Goal: Task Accomplishment & Management: Complete application form

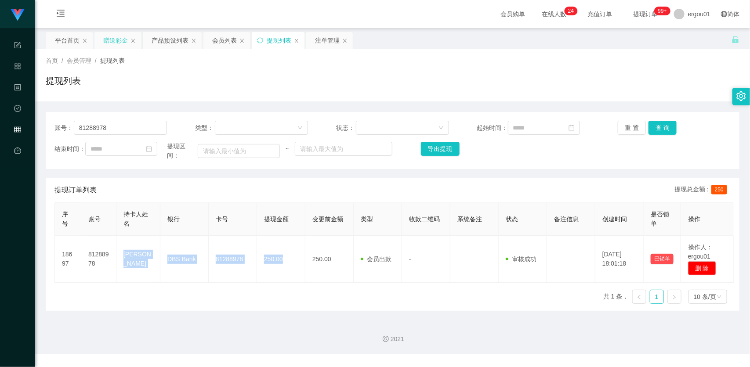
drag, startPoint x: 113, startPoint y: 42, endPoint x: 120, endPoint y: 48, distance: 9.0
click at [113, 42] on div "赠送彩金" at bounding box center [115, 40] width 25 height 17
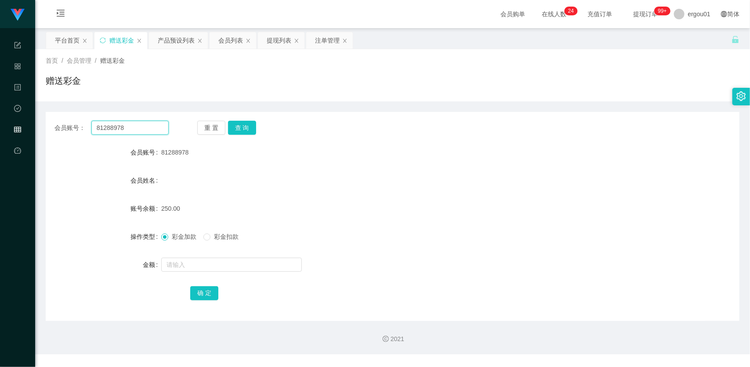
click at [149, 127] on input "81288978" at bounding box center [129, 128] width 77 height 14
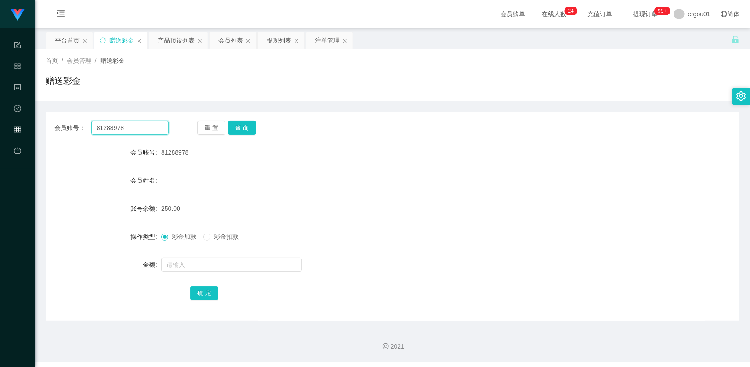
paste input "83854888"
paste input "text"
click at [250, 128] on button "查 询" at bounding box center [242, 128] width 28 height 14
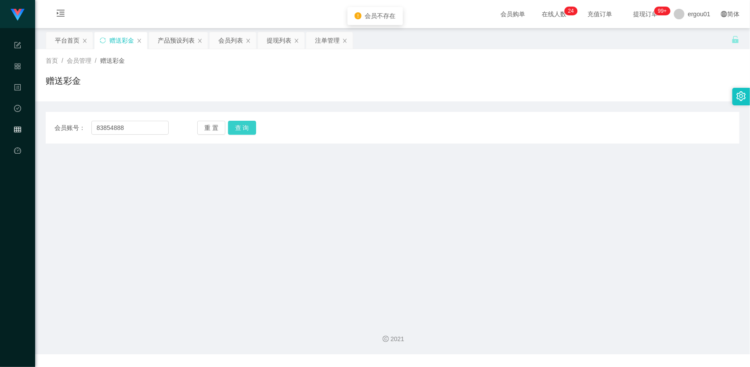
click at [253, 128] on button "查 询" at bounding box center [242, 128] width 28 height 14
click at [144, 132] on input "83854888" at bounding box center [129, 128] width 77 height 14
paste input "Player"
type input "Player"
drag, startPoint x: 232, startPoint y: 131, endPoint x: 242, endPoint y: 162, distance: 32.9
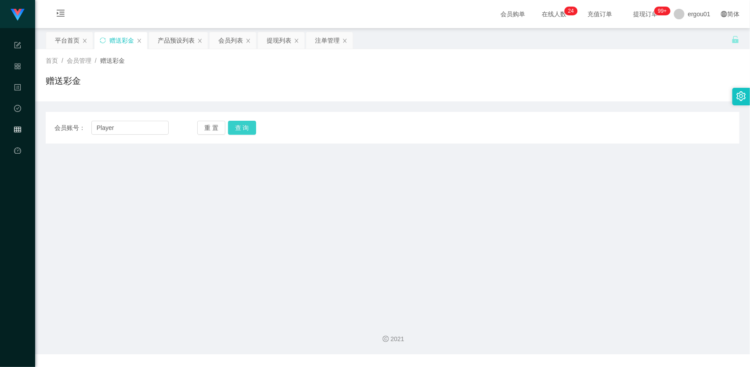
click at [232, 131] on button "查 询" at bounding box center [242, 128] width 28 height 14
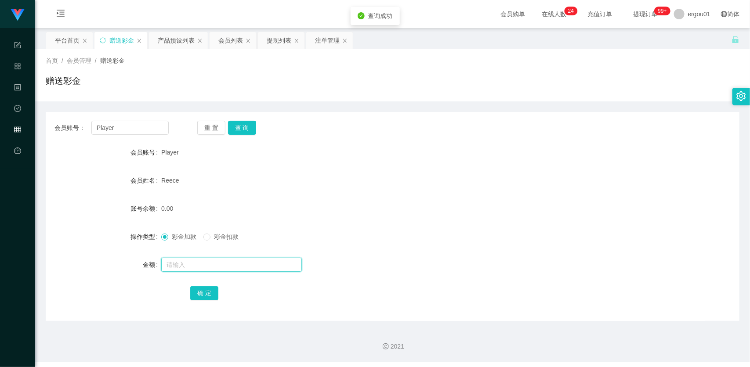
click at [177, 264] on input "text" at bounding box center [231, 265] width 141 height 14
type input "100"
click at [209, 294] on button "确 定" at bounding box center [204, 294] width 28 height 14
click at [166, 133] on input "Player" at bounding box center [129, 128] width 77 height 14
paste input "83042665"
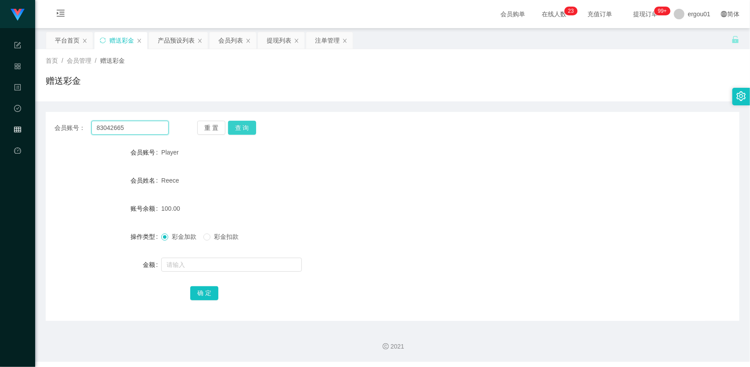
type input "83042665"
click at [249, 133] on button "查 询" at bounding box center [242, 128] width 28 height 14
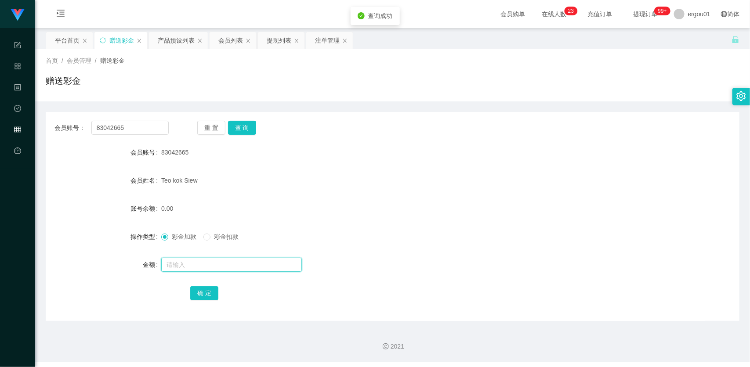
click at [214, 261] on input "text" at bounding box center [231, 265] width 141 height 14
type input "300"
click at [209, 293] on button "确 定" at bounding box center [204, 294] width 28 height 14
click at [164, 122] on input "83042665" at bounding box center [129, 128] width 77 height 14
paste input "91069149"
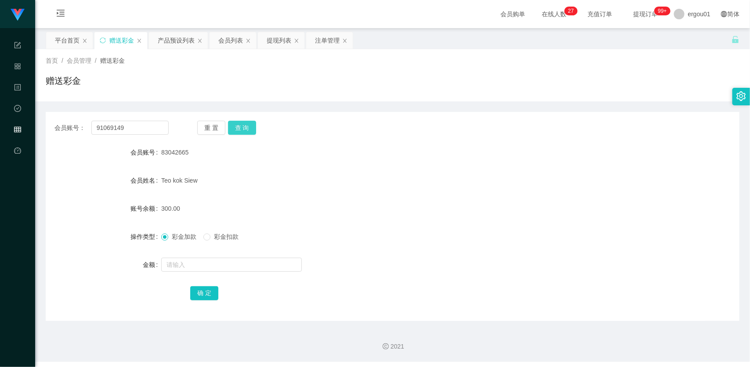
click at [244, 128] on button "查 询" at bounding box center [242, 128] width 28 height 14
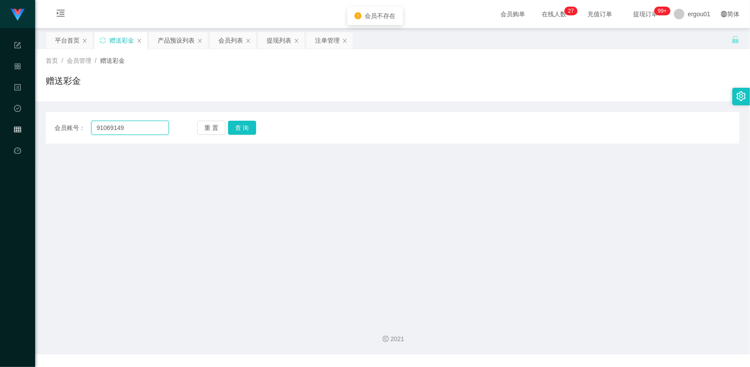
click at [156, 122] on input "91069149" at bounding box center [129, 128] width 77 height 14
paste input "83788528"
type input "83788528"
click at [242, 131] on button "查 询" at bounding box center [242, 128] width 28 height 14
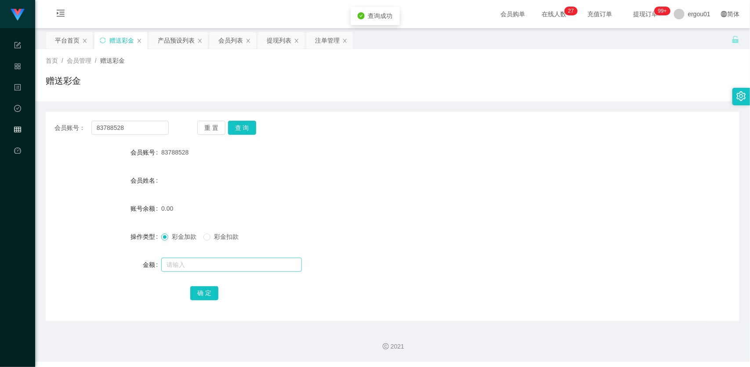
click at [185, 262] on div at bounding box center [363, 265] width 405 height 18
click at [185, 262] on input "text" at bounding box center [231, 265] width 141 height 14
type input "100"
click at [210, 289] on button "确 定" at bounding box center [204, 294] width 28 height 14
click at [419, 170] on form "会员账号 83788528 会员姓名 账号余额 100.00 操作类型 彩金加款 彩金扣款 金额 确 定" at bounding box center [393, 223] width 694 height 158
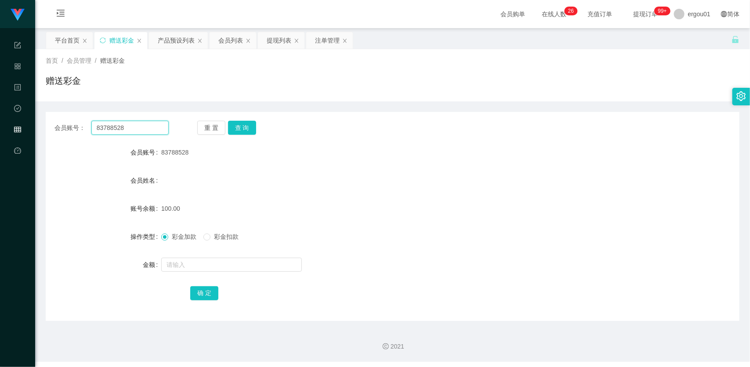
click at [157, 127] on input "83788528" at bounding box center [129, 128] width 77 height 14
drag, startPoint x: 249, startPoint y: 127, endPoint x: 247, endPoint y: 144, distance: 17.8
click at [249, 127] on button "查 询" at bounding box center [242, 128] width 28 height 14
click at [207, 257] on div at bounding box center [363, 265] width 405 height 18
click at [196, 263] on input "text" at bounding box center [231, 265] width 141 height 14
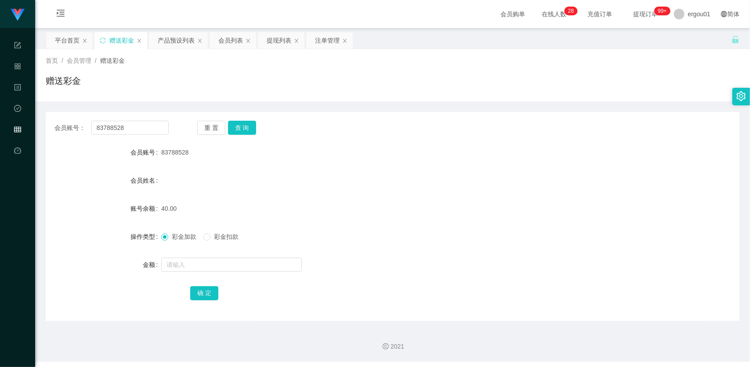
drag, startPoint x: 229, startPoint y: 240, endPoint x: 229, endPoint y: 248, distance: 7.9
click at [229, 240] on label "彩金扣款" at bounding box center [223, 237] width 39 height 9
click at [217, 271] on input "text" at bounding box center [231, 265] width 141 height 14
type input "40"
click at [207, 289] on button "确 定" at bounding box center [204, 294] width 28 height 14
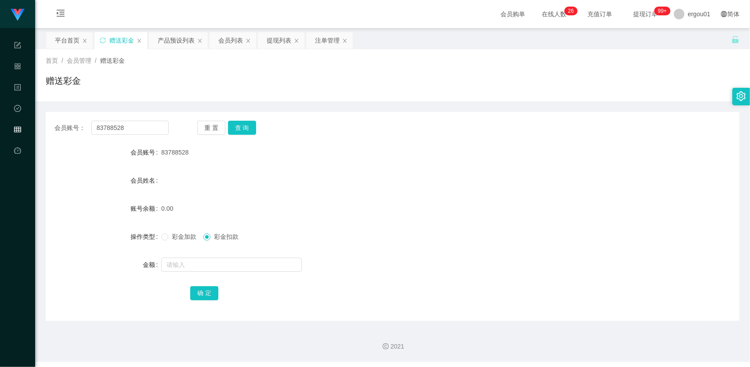
drag, startPoint x: 324, startPoint y: 42, endPoint x: 328, endPoint y: 51, distance: 10.2
click at [324, 42] on div "注单管理" at bounding box center [327, 40] width 25 height 17
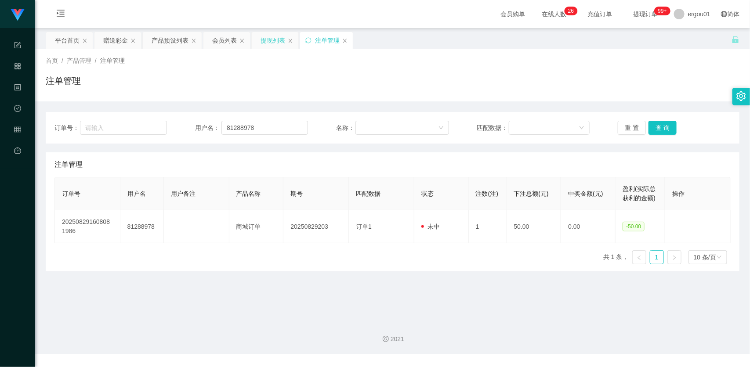
click at [273, 40] on div "提现列表" at bounding box center [273, 40] width 25 height 17
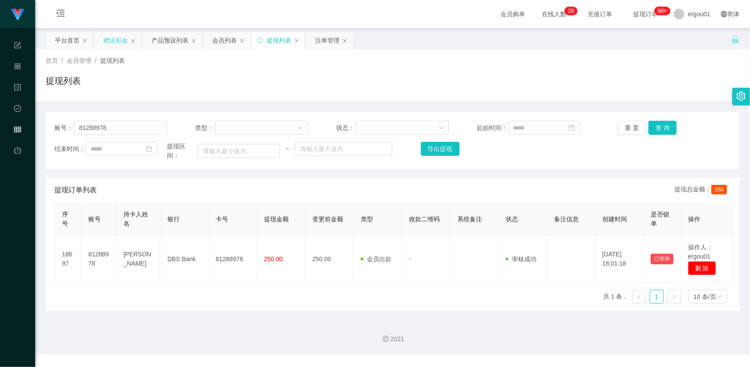
click at [117, 36] on div "赠送彩金" at bounding box center [115, 40] width 25 height 17
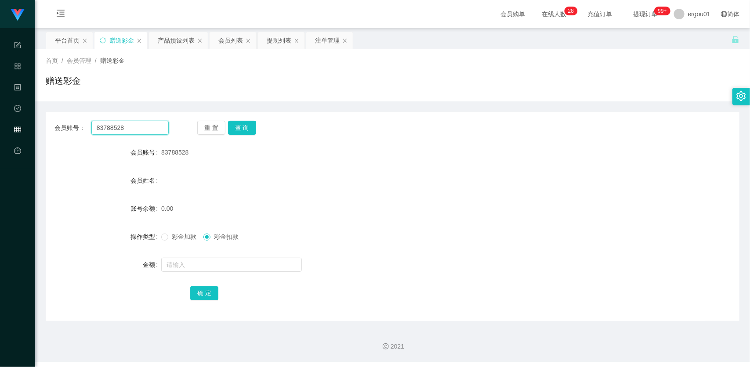
click at [137, 132] on input "83788528" at bounding box center [129, 128] width 77 height 14
paste input "5166"
type input "5166"
click at [247, 131] on button "查 询" at bounding box center [242, 128] width 28 height 14
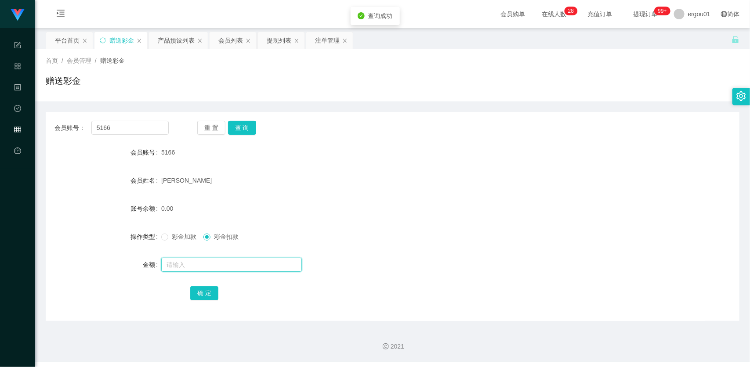
drag, startPoint x: 182, startPoint y: 268, endPoint x: 182, endPoint y: 262, distance: 5.7
click at [182, 264] on input "text" at bounding box center [231, 265] width 141 height 14
drag, startPoint x: 186, startPoint y: 265, endPoint x: 122, endPoint y: 265, distance: 64.2
click at [124, 265] on div "金额 5" at bounding box center [393, 265] width 694 height 18
type input "100"
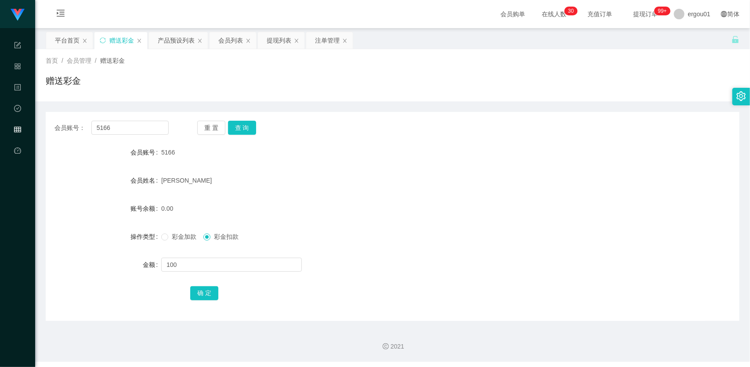
click at [171, 233] on span "彩金加款" at bounding box center [184, 236] width 32 height 7
click at [205, 293] on button "确 定" at bounding box center [204, 294] width 28 height 14
click at [175, 40] on div "产品预设列表" at bounding box center [176, 40] width 37 height 17
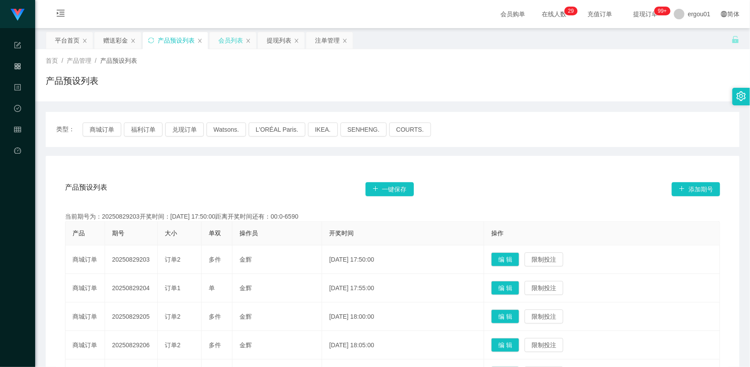
click at [229, 38] on div "会员列表" at bounding box center [230, 40] width 25 height 17
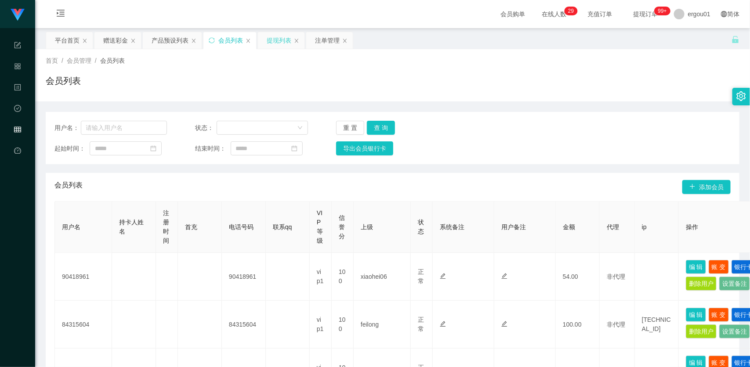
click at [282, 40] on div "提现列表" at bounding box center [279, 40] width 25 height 17
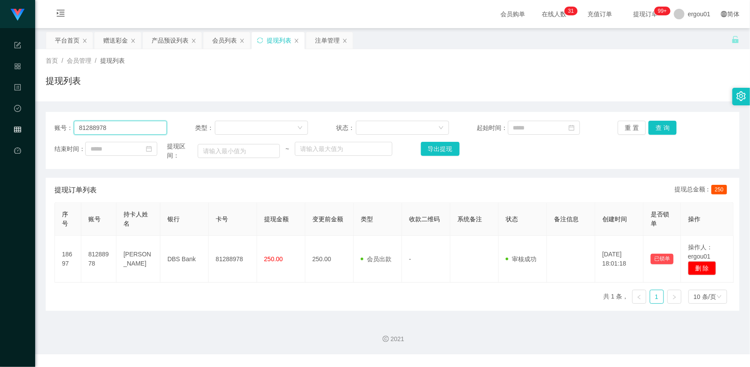
click at [143, 130] on input "81288978" at bounding box center [121, 128] width 94 height 14
paste input "Player"
click at [658, 131] on button "查 询" at bounding box center [663, 128] width 28 height 14
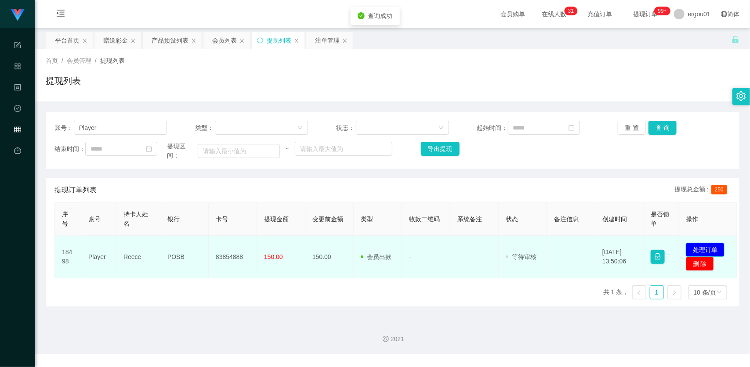
click at [711, 249] on button "处理订单" at bounding box center [705, 250] width 39 height 14
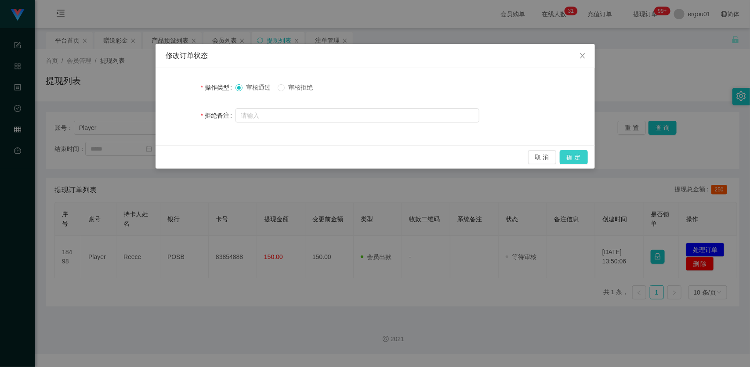
click at [569, 157] on button "确 定" at bounding box center [574, 157] width 28 height 14
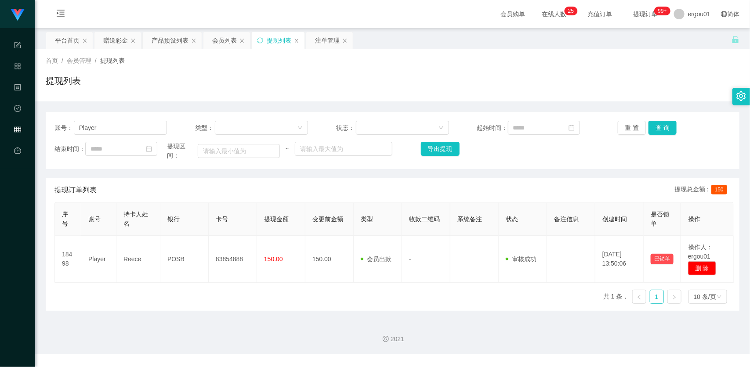
drag, startPoint x: 344, startPoint y: 305, endPoint x: 346, endPoint y: 299, distance: 7.1
click at [344, 305] on div "序号 账号 持卡人姓名 银行 卡号 提现金额 变更前金额 类型 收款二维码 系统备注 状态 备注信息 创建时间 是否锁单 操作 18498 Player Re…" at bounding box center [393, 257] width 676 height 109
click at [138, 136] on div "账号： Player 类型： 状态： 起始时间： 重 置 查 询 结束时间： 提现区间： ~ 导出提现" at bounding box center [393, 140] width 694 height 57
click at [142, 129] on input "Player" at bounding box center [121, 128] width 94 height 14
paste input "83042665"
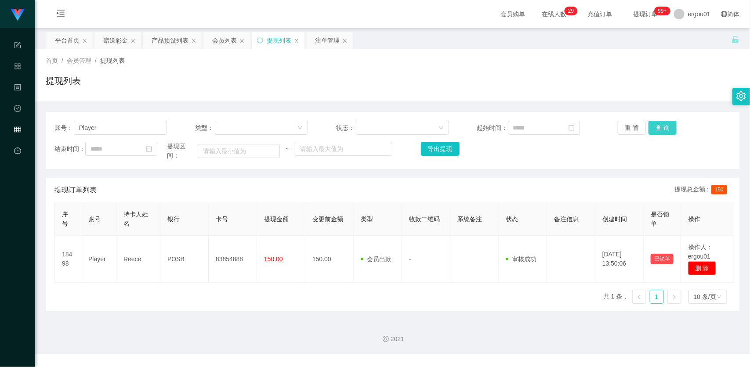
click at [655, 129] on button "查 询" at bounding box center [663, 128] width 28 height 14
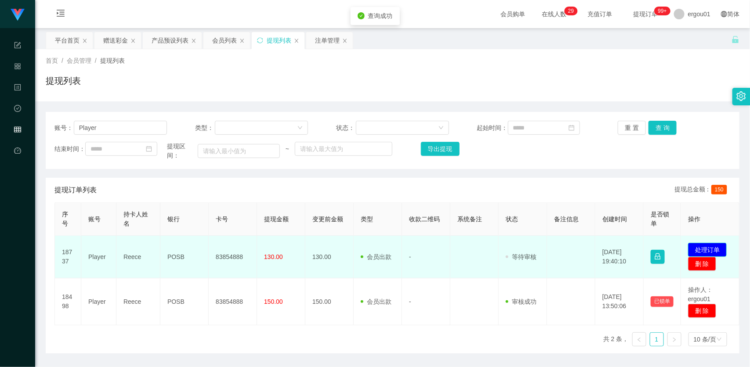
click at [706, 249] on button "处理订单" at bounding box center [707, 250] width 39 height 14
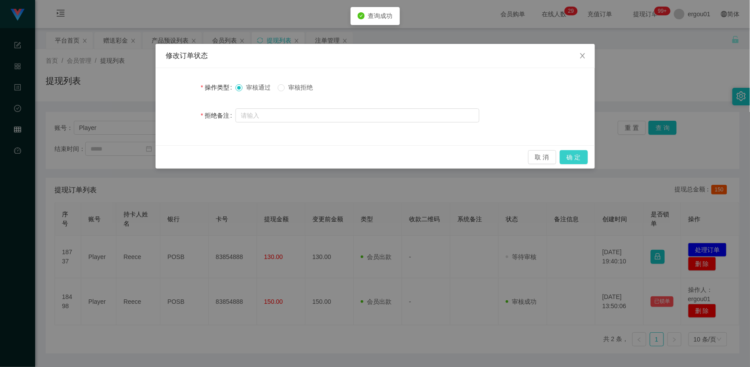
click at [571, 162] on button "确 定" at bounding box center [574, 157] width 28 height 14
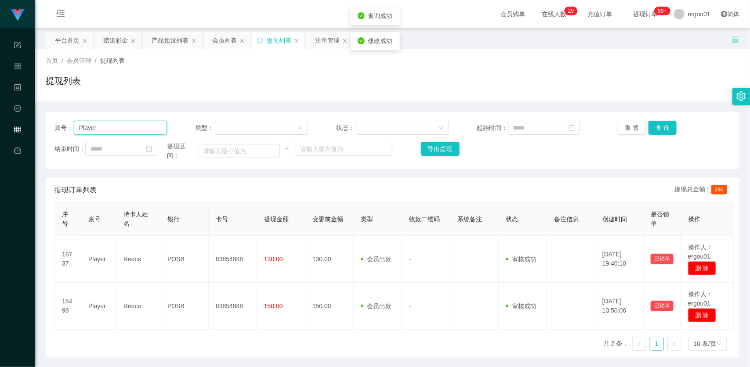
click at [162, 126] on input "Player" at bounding box center [121, 128] width 94 height 14
paste input "83042665"
type input "83042665"
drag, startPoint x: 658, startPoint y: 130, endPoint x: 660, endPoint y: 138, distance: 7.9
click at [657, 130] on button "查 询" at bounding box center [663, 128] width 28 height 14
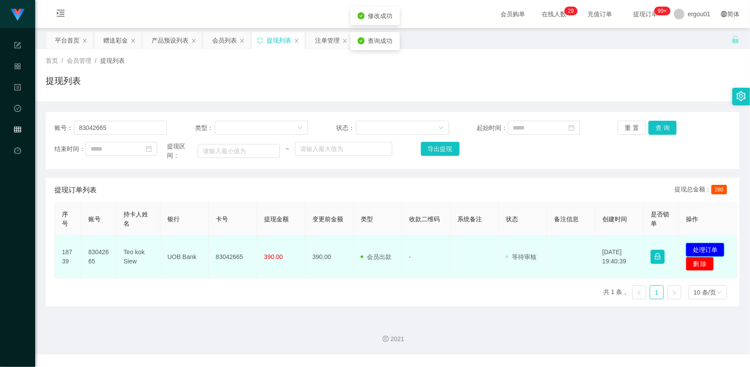
click at [708, 249] on button "处理订单" at bounding box center [705, 250] width 39 height 14
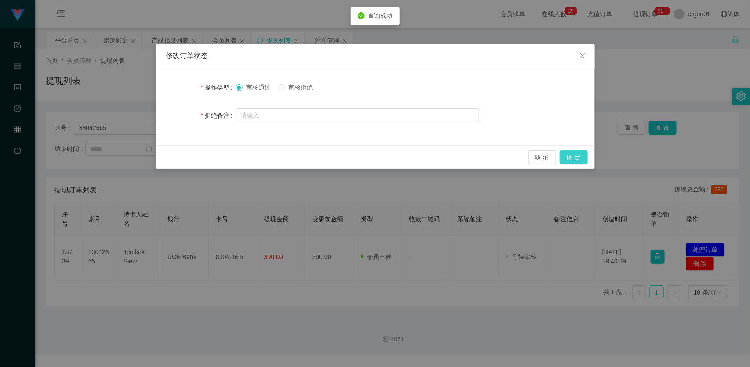
click at [574, 156] on button "确 定" at bounding box center [574, 157] width 28 height 14
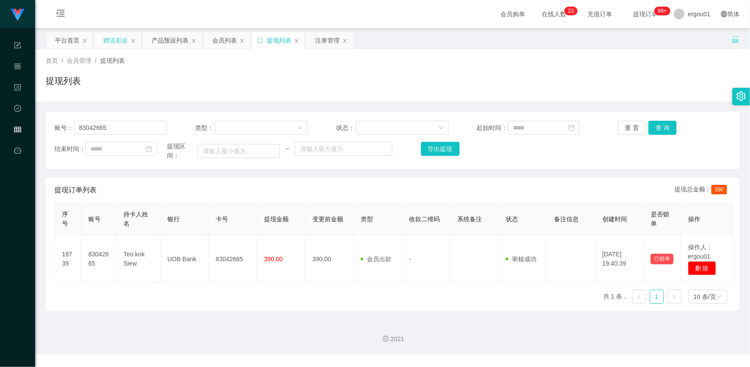
click at [128, 47] on div "赠送彩金" at bounding box center [115, 40] width 25 height 17
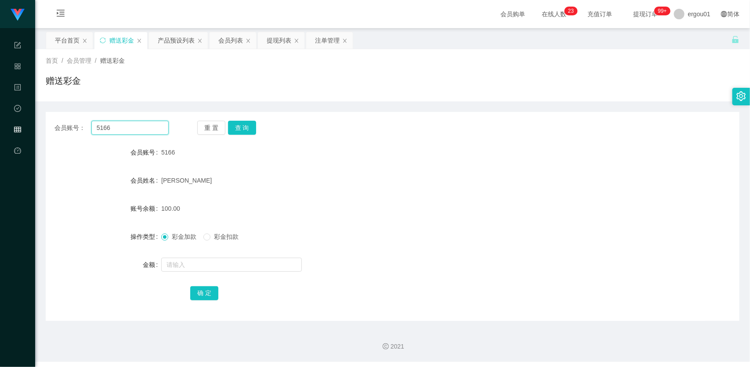
click at [138, 132] on input "5166" at bounding box center [129, 128] width 77 height 14
paste input "12345612345"
type input "123456123456"
click at [261, 130] on div "重 置 查 询" at bounding box center [254, 128] width 114 height 14
click at [236, 129] on button "查 询" at bounding box center [242, 128] width 28 height 14
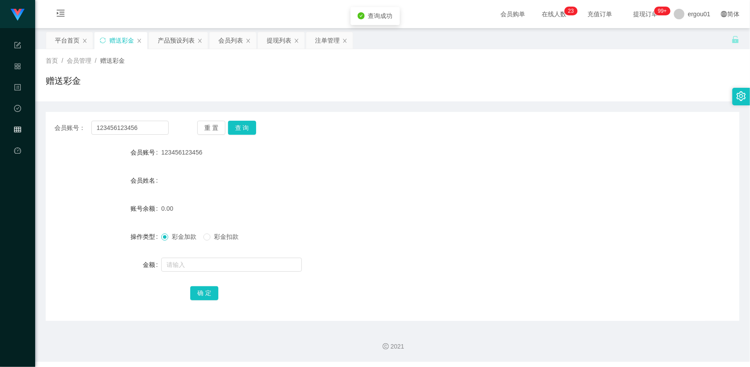
click at [208, 252] on form "会员账号 123456123456 会员姓名 账号余额 0.00 操作类型 彩金加款 彩金扣款 金额 确 定" at bounding box center [393, 223] width 694 height 158
click at [208, 260] on input "text" at bounding box center [231, 265] width 141 height 14
type input "100"
click at [216, 291] on button "确 定" at bounding box center [204, 294] width 28 height 14
click at [144, 122] on input "123456123456" at bounding box center [129, 128] width 77 height 14
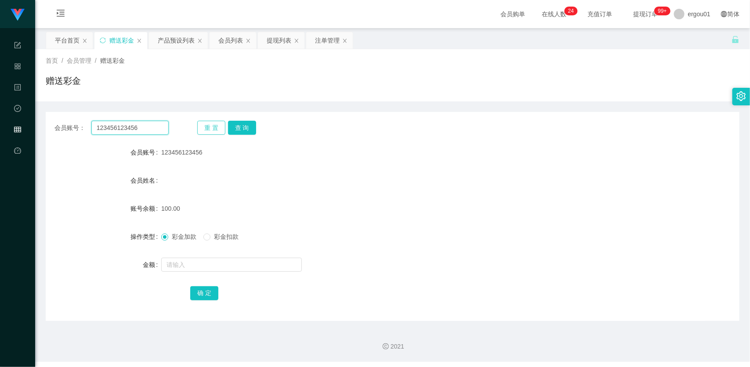
paste input "516"
type input "5166"
click at [242, 127] on button "查 询" at bounding box center [242, 128] width 28 height 14
click at [270, 40] on div "提现列表" at bounding box center [279, 40] width 25 height 17
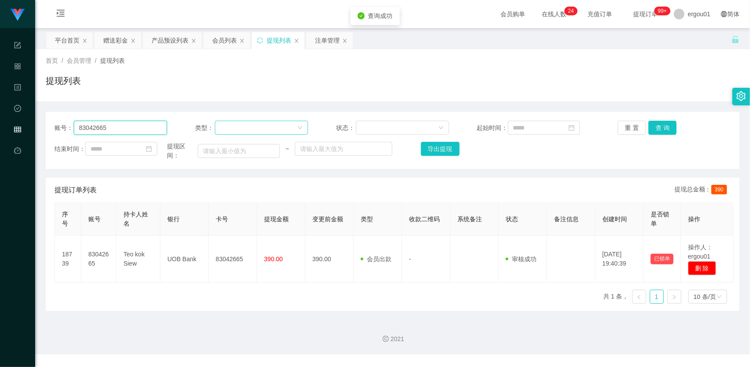
drag, startPoint x: 136, startPoint y: 131, endPoint x: 258, endPoint y: 126, distance: 121.4
click at [136, 131] on input "83042665" at bounding box center [121, 128] width 94 height 14
paste input "5166"
type input "5166"
click at [667, 126] on button "查 询" at bounding box center [663, 128] width 28 height 14
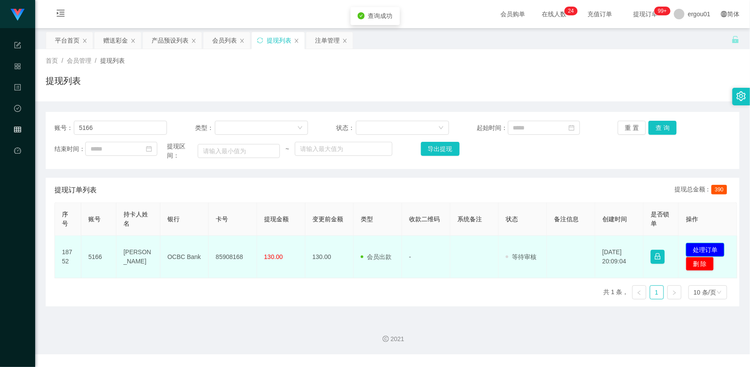
drag, startPoint x: 713, startPoint y: 247, endPoint x: 675, endPoint y: 245, distance: 37.8
click at [713, 247] on button "处理订单" at bounding box center [705, 250] width 39 height 14
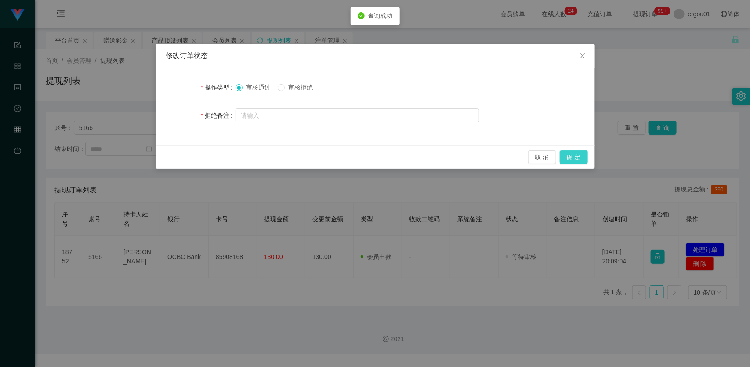
click at [570, 153] on button "确 定" at bounding box center [574, 157] width 28 height 14
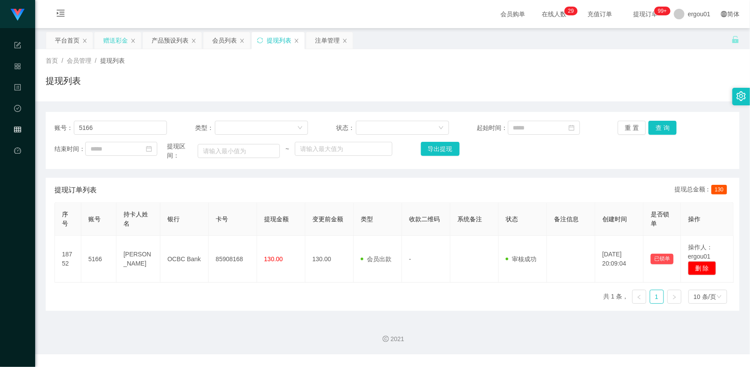
click at [127, 33] on div "赠送彩金" at bounding box center [115, 40] width 25 height 17
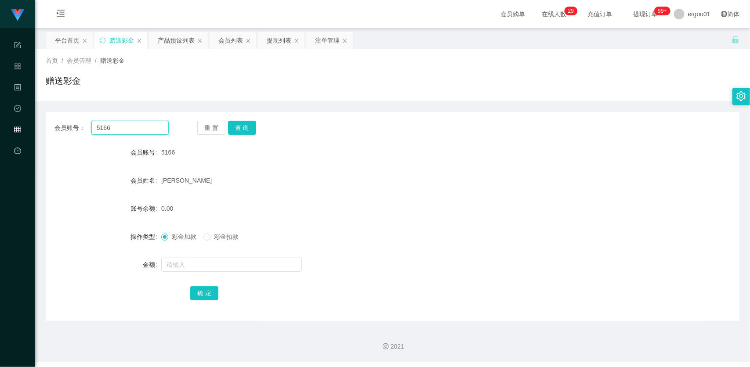
click at [139, 123] on input "5166" at bounding box center [129, 128] width 77 height 14
paste input "90662822"
type input "90662822"
drag, startPoint x: 223, startPoint y: 127, endPoint x: 227, endPoint y: 128, distance: 4.5
click at [223, 127] on button "重 置" at bounding box center [211, 128] width 28 height 14
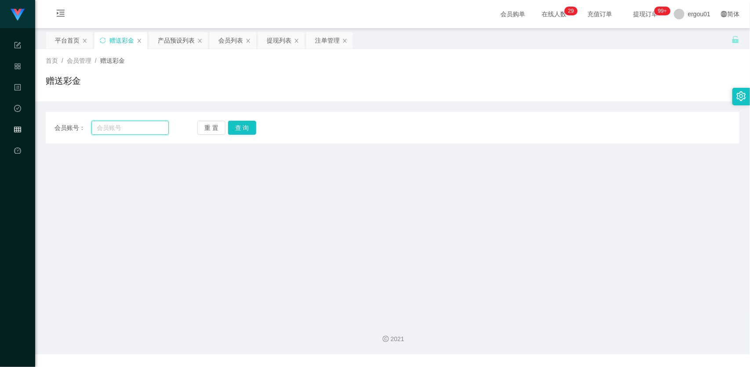
click at [128, 126] on input "text" at bounding box center [129, 128] width 77 height 14
paste input "90662822"
type input "90662822"
click at [240, 128] on button "查 询" at bounding box center [242, 128] width 28 height 14
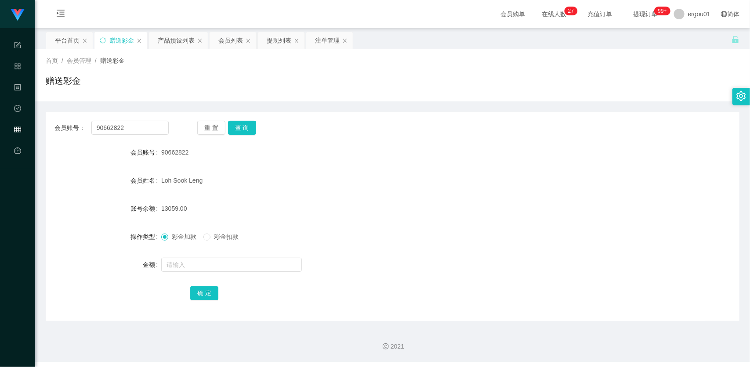
click at [195, 254] on form "会员账号 90662822 会员姓名 [PERSON_NAME] 账号余额 13059.00 操作类型 彩金加款 彩金扣款 金额 确 定" at bounding box center [393, 223] width 694 height 158
click at [177, 262] on input "text" at bounding box center [231, 265] width 141 height 14
type input "224"
click at [203, 291] on button "确 定" at bounding box center [204, 294] width 28 height 14
click at [720, 50] on div "首页 / 会员管理 / 赠送彩金 / 赠送彩金" at bounding box center [392, 75] width 715 height 52
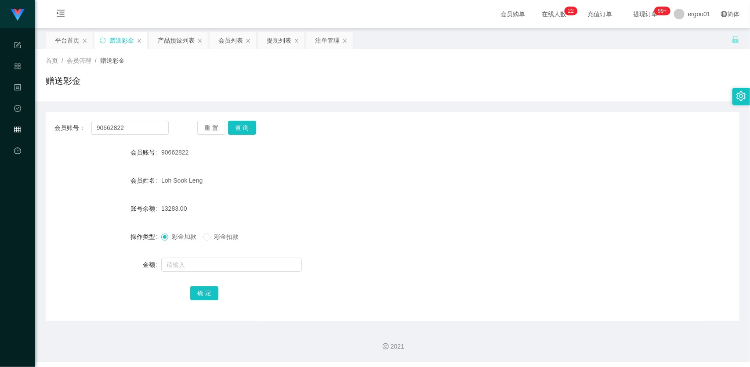
drag, startPoint x: 71, startPoint y: 260, endPoint x: 76, endPoint y: 246, distance: 14.6
click at [71, 260] on div "金额" at bounding box center [104, 265] width 116 height 18
click at [231, 36] on div "会员列表" at bounding box center [230, 40] width 25 height 17
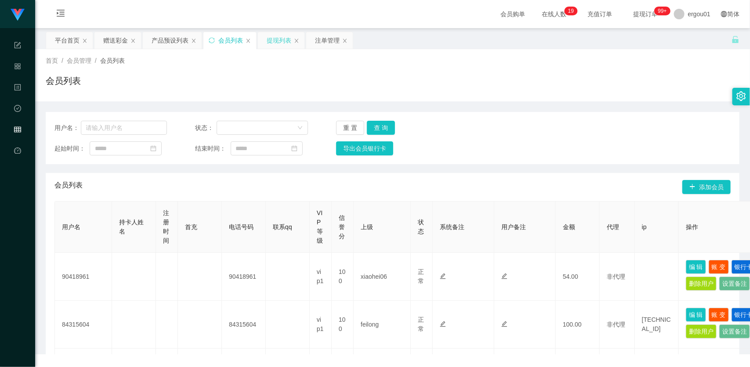
click at [278, 37] on div "提现列表" at bounding box center [279, 40] width 25 height 17
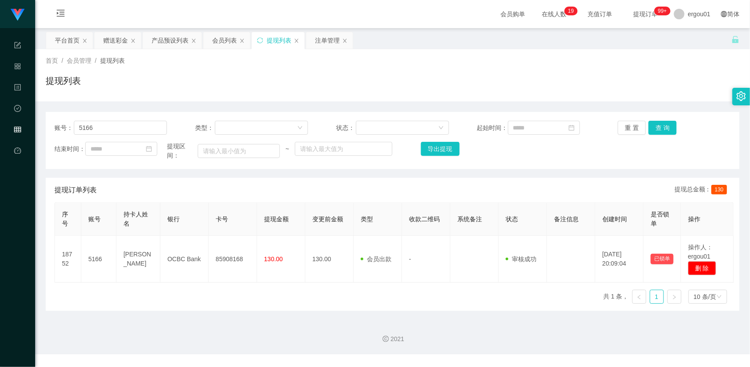
click at [160, 120] on div "账号： 5166 类型： 状态： 起始时间： 重 置 查 询 结束时间： 提现区间： ~ 导出提现" at bounding box center [393, 140] width 694 height 57
click at [151, 127] on input "5166" at bounding box center [121, 128] width 94 height 14
paste input "Weih213"
type input "Weih213"
click at [660, 126] on button "查 询" at bounding box center [663, 128] width 28 height 14
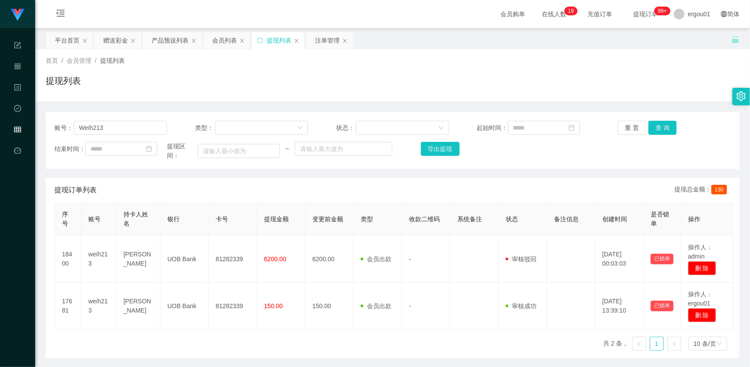
click at [354, 77] on div "提现列表" at bounding box center [393, 84] width 694 height 20
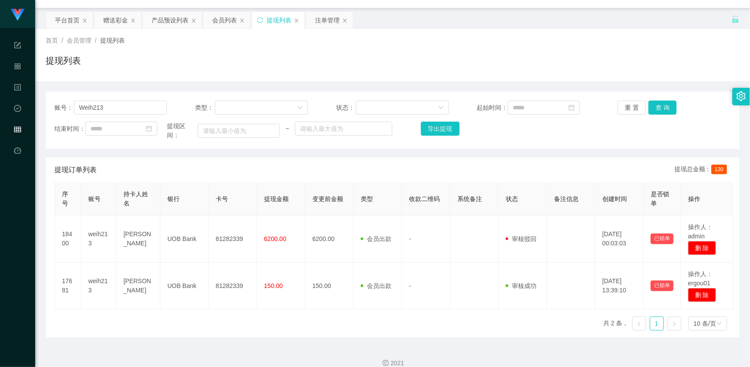
scroll to position [32, 0]
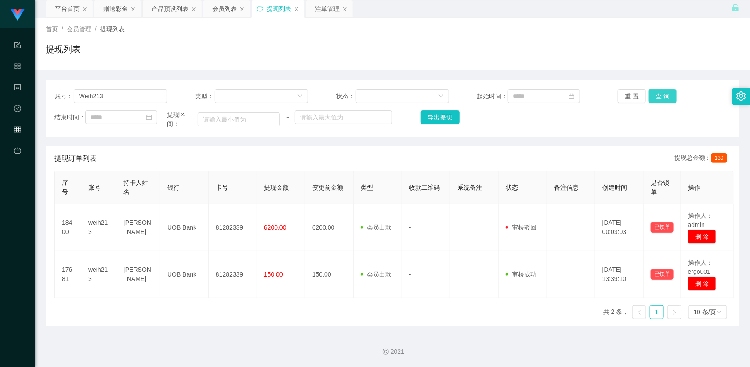
click at [655, 97] on button "查 询" at bounding box center [663, 96] width 28 height 14
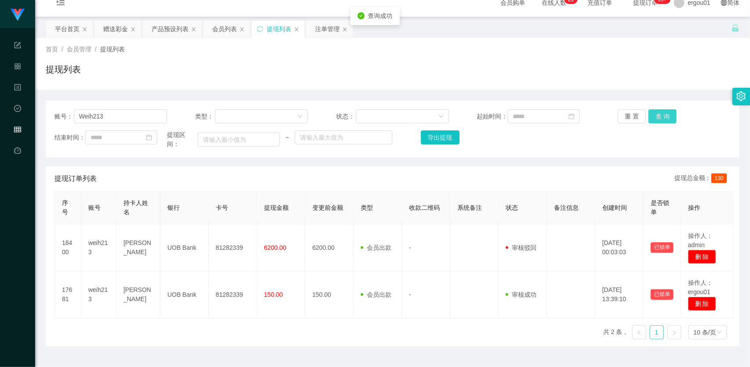
scroll to position [0, 0]
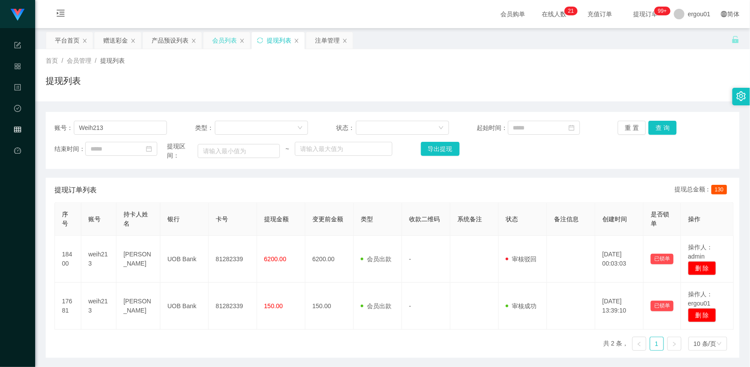
click at [217, 40] on div "会员列表" at bounding box center [224, 40] width 25 height 17
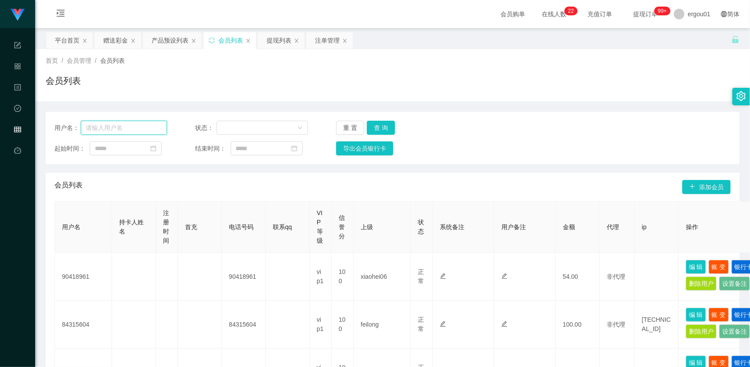
click at [140, 130] on input "text" at bounding box center [124, 128] width 87 height 14
paste input "Weih213"
click at [384, 121] on button "查 询" at bounding box center [381, 128] width 28 height 14
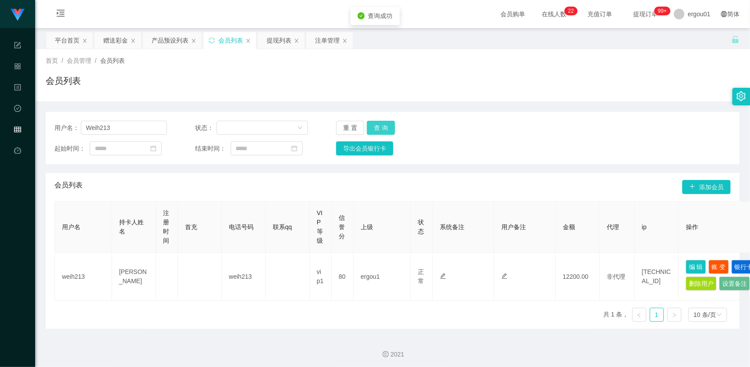
click at [382, 125] on button "查 询" at bounding box center [381, 128] width 28 height 14
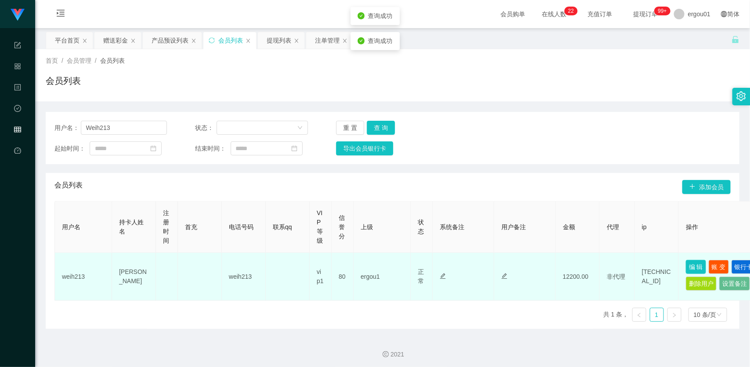
click at [700, 265] on button "编 辑" at bounding box center [696, 267] width 20 height 14
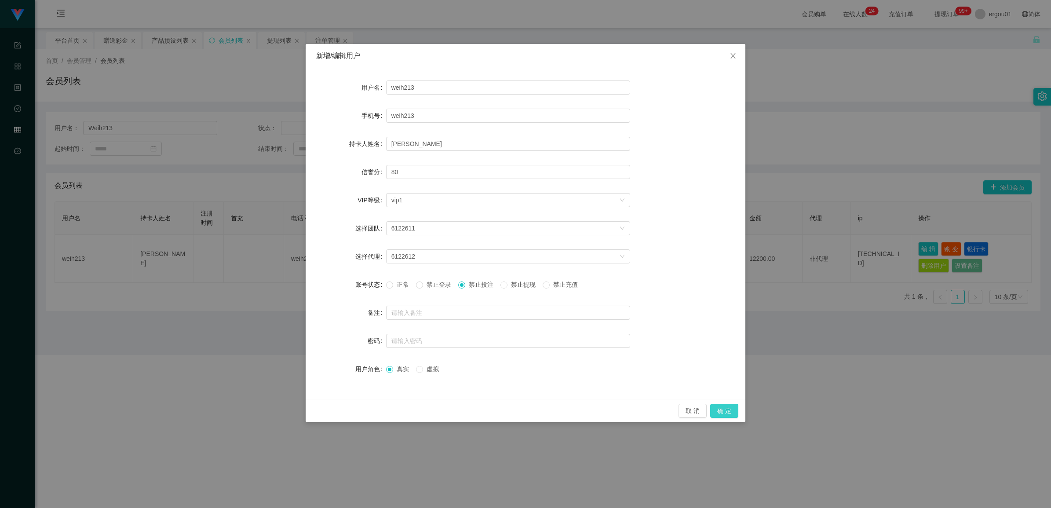
click at [727, 367] on button "确 定" at bounding box center [724, 411] width 28 height 14
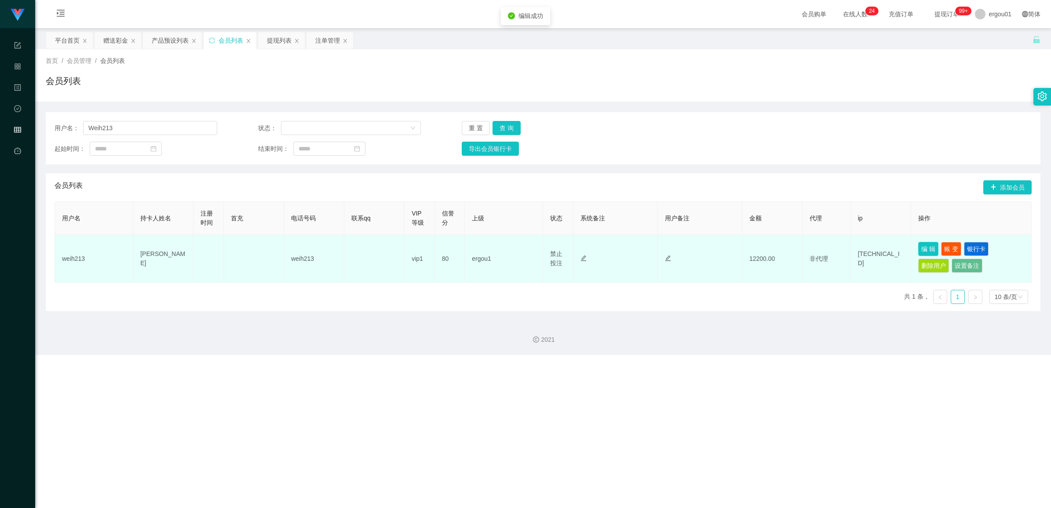
click at [750, 249] on button "编 辑" at bounding box center [928, 249] width 20 height 14
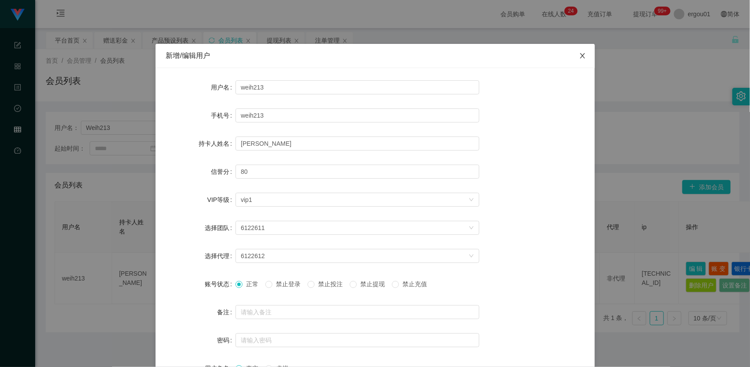
click at [579, 55] on icon "图标: close" at bounding box center [582, 55] width 7 height 7
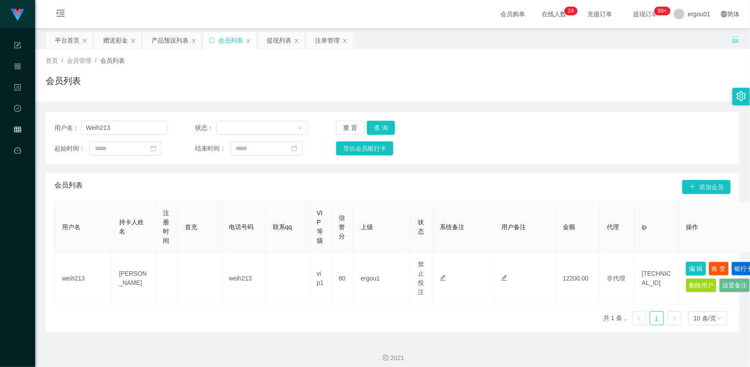
click at [702, 262] on button "编 辑" at bounding box center [696, 269] width 20 height 14
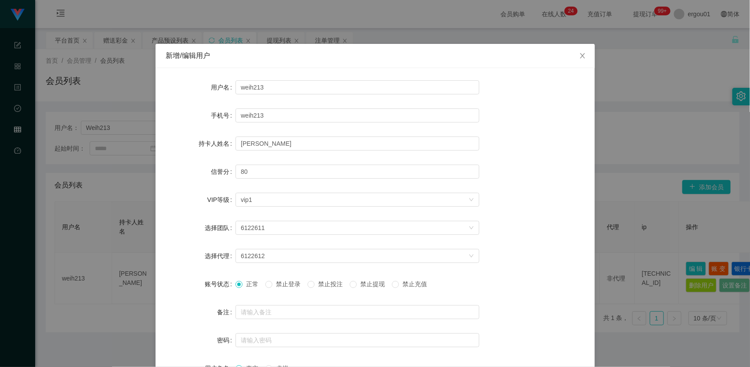
scroll to position [65, 0]
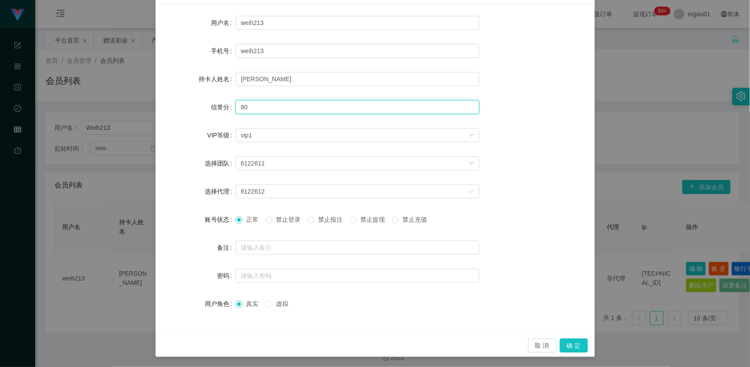
click at [269, 107] on input "80" at bounding box center [358, 107] width 244 height 14
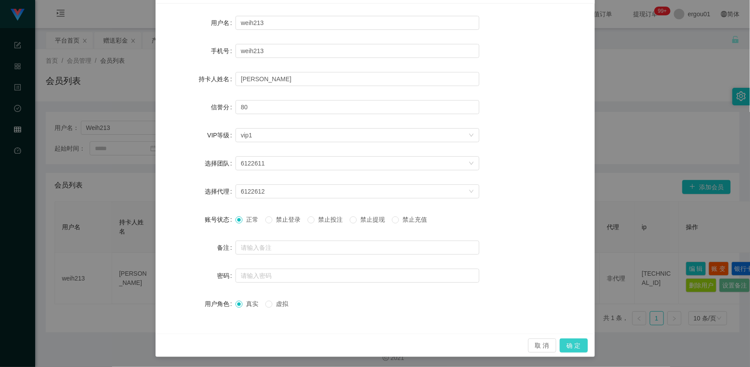
click at [571, 339] on button "确 定" at bounding box center [574, 346] width 28 height 14
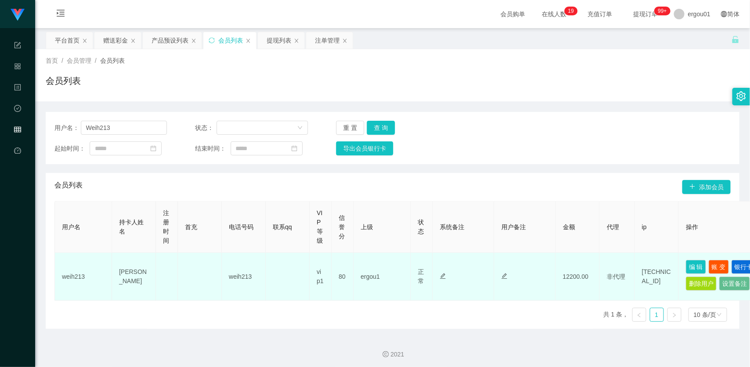
click at [220, 291] on td at bounding box center [200, 277] width 44 height 48
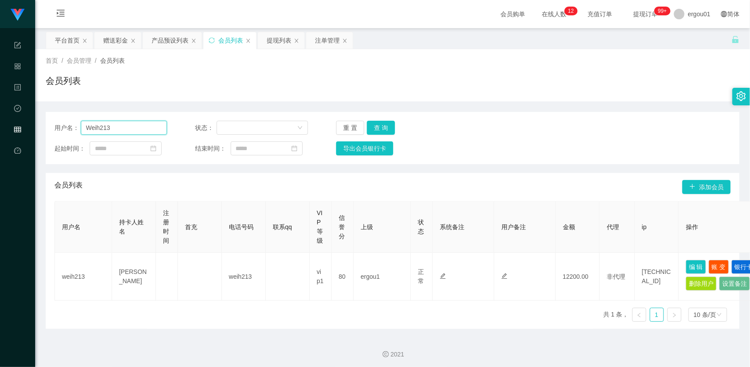
click at [133, 128] on input "Weih213" at bounding box center [124, 128] width 87 height 14
paste input "91069149"
type input "91069149"
click at [378, 122] on button "查 询" at bounding box center [381, 128] width 28 height 14
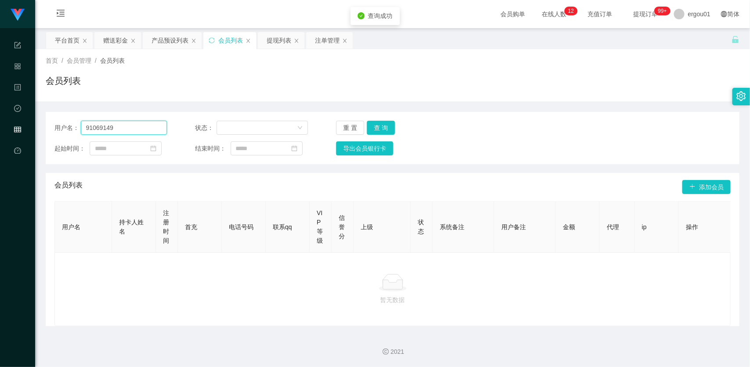
click at [123, 130] on input "91069149" at bounding box center [124, 128] width 87 height 14
click at [280, 38] on div "提现列表" at bounding box center [279, 40] width 25 height 17
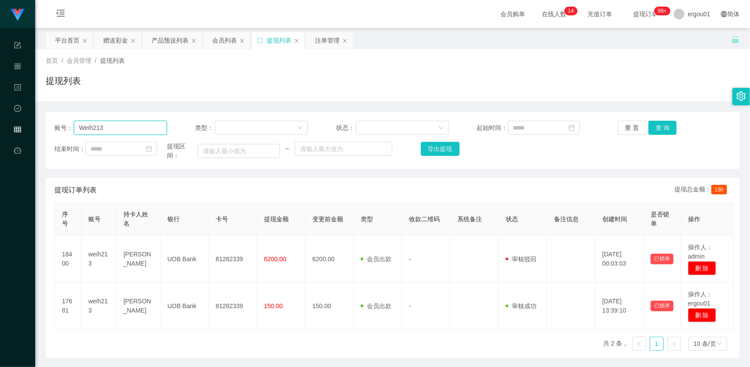
click at [121, 126] on input "Weih213" at bounding box center [121, 128] width 94 height 14
paste input "91069149"
type input "91069149"
click at [658, 128] on button "查 询" at bounding box center [663, 128] width 28 height 14
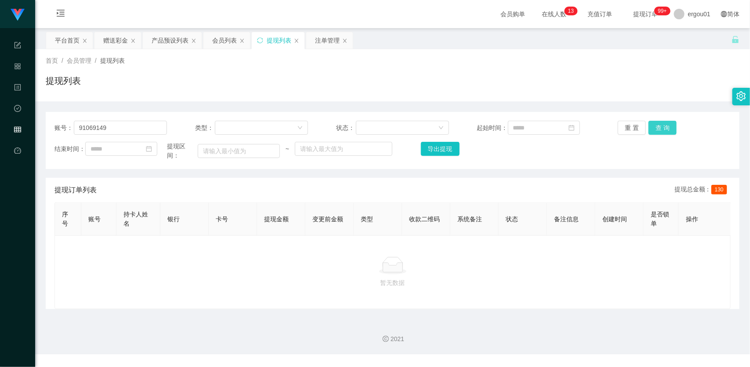
click at [664, 133] on button "查 询" at bounding box center [663, 128] width 28 height 14
click at [663, 129] on button "查 询" at bounding box center [663, 128] width 28 height 14
click at [368, 64] on div "首页 / 会员管理 / 提现列表 /" at bounding box center [393, 60] width 694 height 9
click at [351, 65] on div "首页 / 会员管理 / 提现列表 /" at bounding box center [393, 60] width 694 height 9
click at [398, 72] on div "首页 / 会员管理 / 提现列表 / 提现列表" at bounding box center [393, 75] width 694 height 38
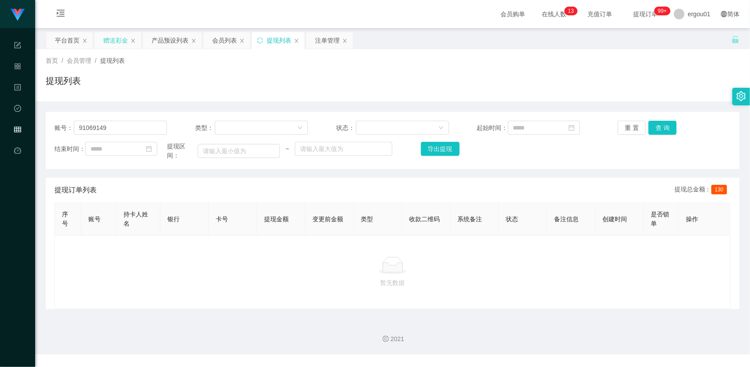
click at [116, 42] on div "赠送彩金" at bounding box center [115, 40] width 25 height 17
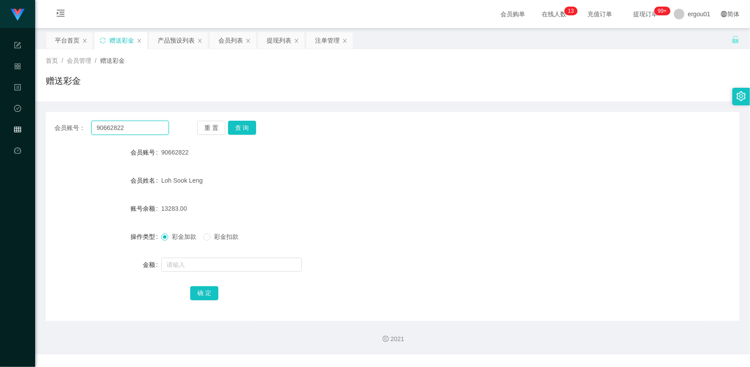
click at [142, 128] on input "90662822" at bounding box center [129, 128] width 77 height 14
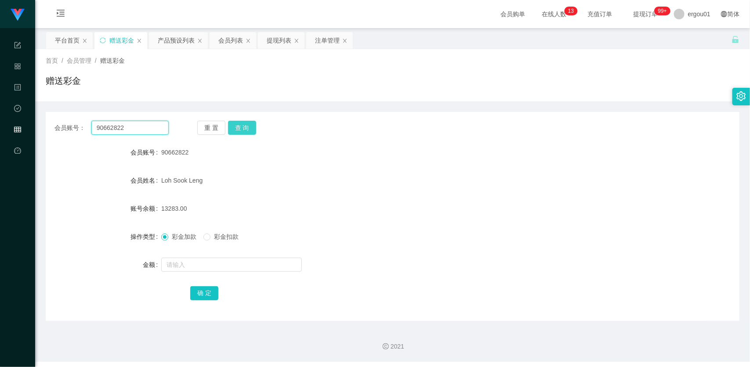
paste input "83788528"
type input "83788528"
click at [236, 130] on button "查 询" at bounding box center [242, 128] width 28 height 14
click at [220, 258] on input "text" at bounding box center [231, 265] width 141 height 14
type input "130"
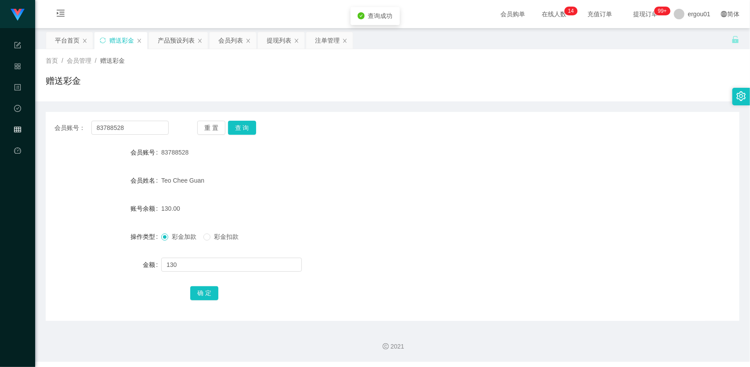
click at [216, 240] on span "彩金扣款" at bounding box center [227, 236] width 32 height 7
click at [216, 287] on button "确 定" at bounding box center [204, 294] width 28 height 14
click at [216, 287] on div "确 定" at bounding box center [392, 293] width 405 height 18
